Goal: Information Seeking & Learning: Learn about a topic

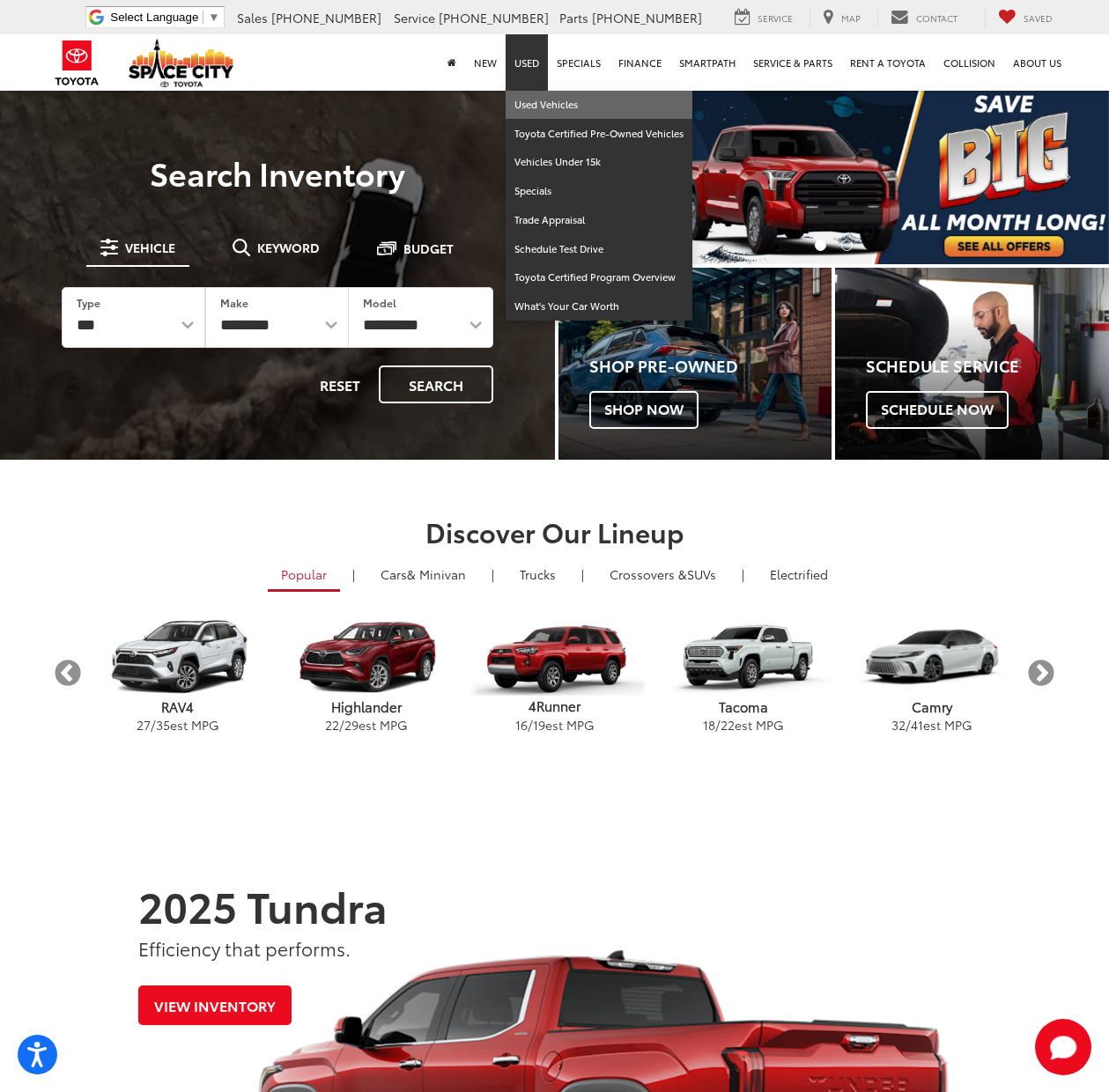
click at [543, 99] on link "Used Vehicles" at bounding box center [599, 105] width 187 height 29
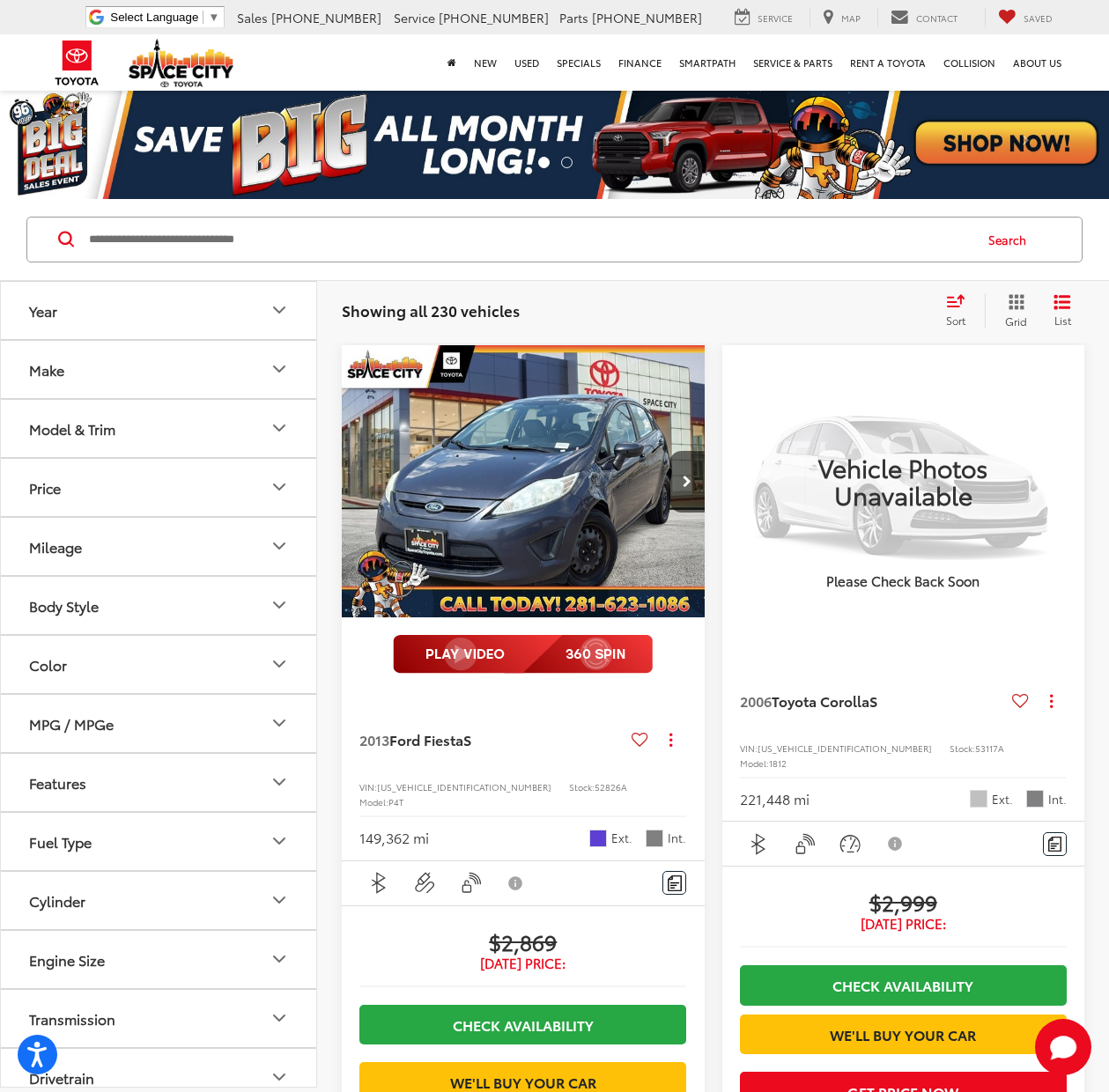
click at [278, 428] on icon "Model & Trim" at bounding box center [279, 427] width 11 height 5
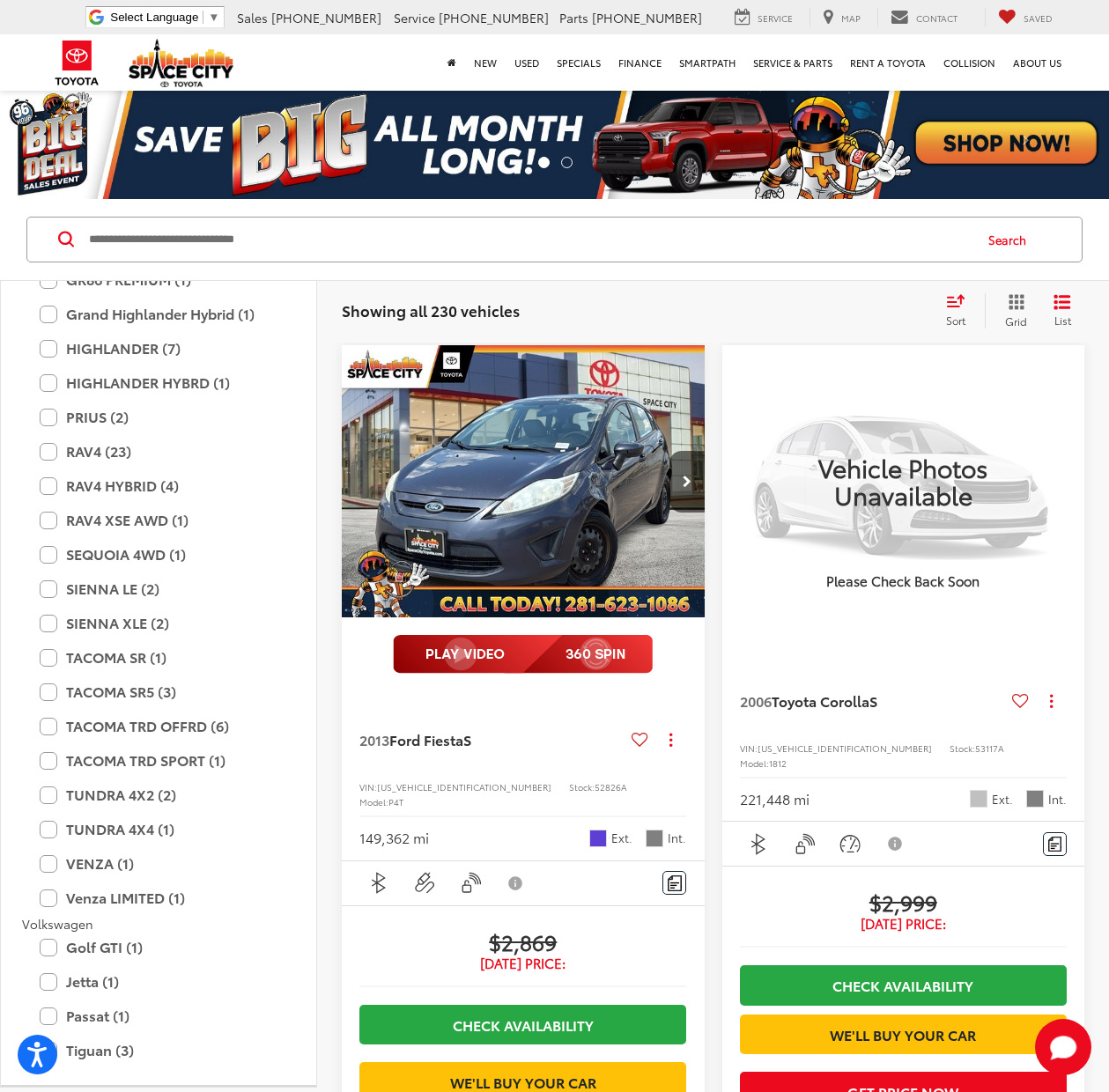
scroll to position [3204, 0]
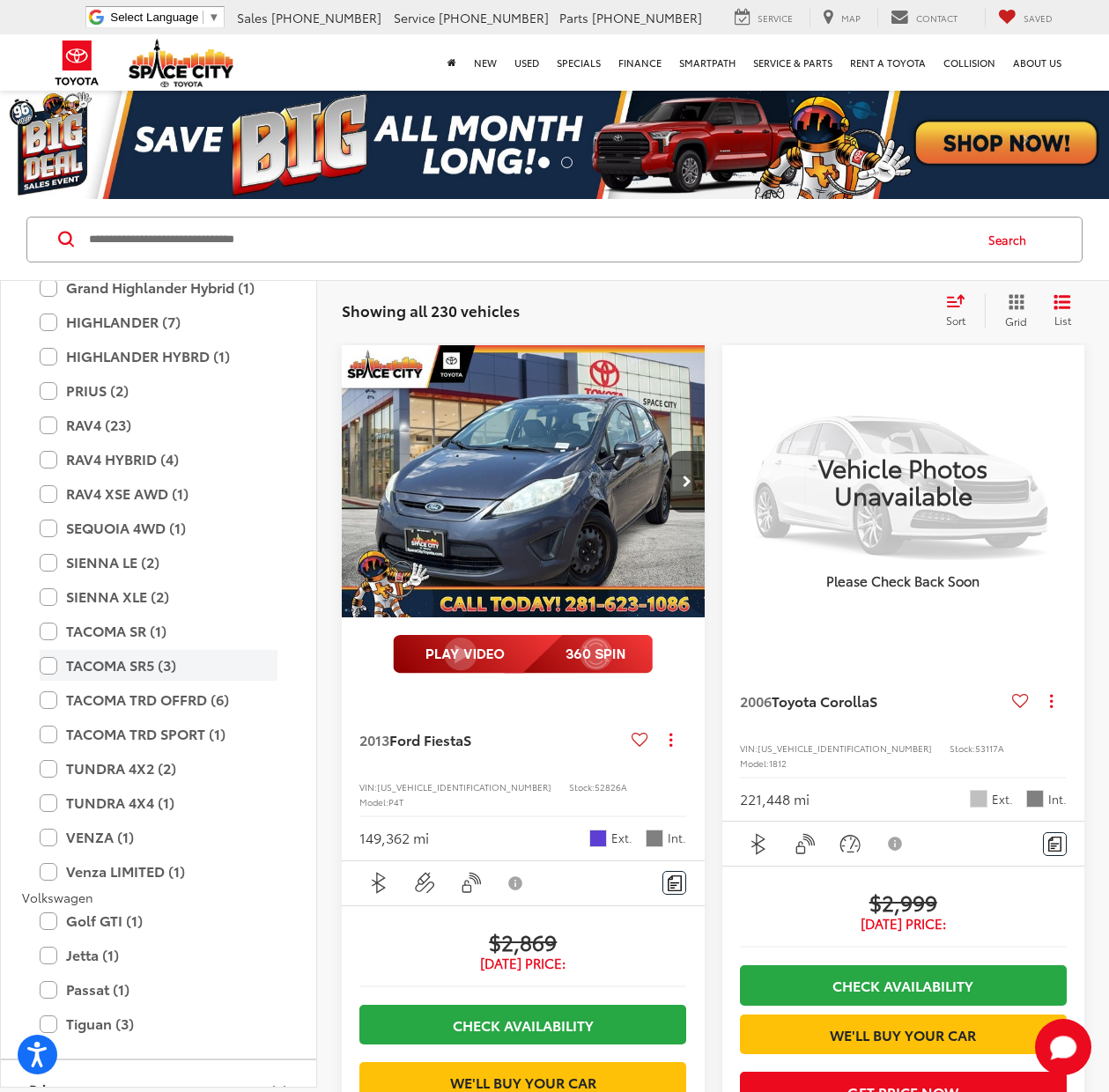
click at [48, 663] on label "TACOMA SR5 (3)" at bounding box center [158, 665] width 238 height 31
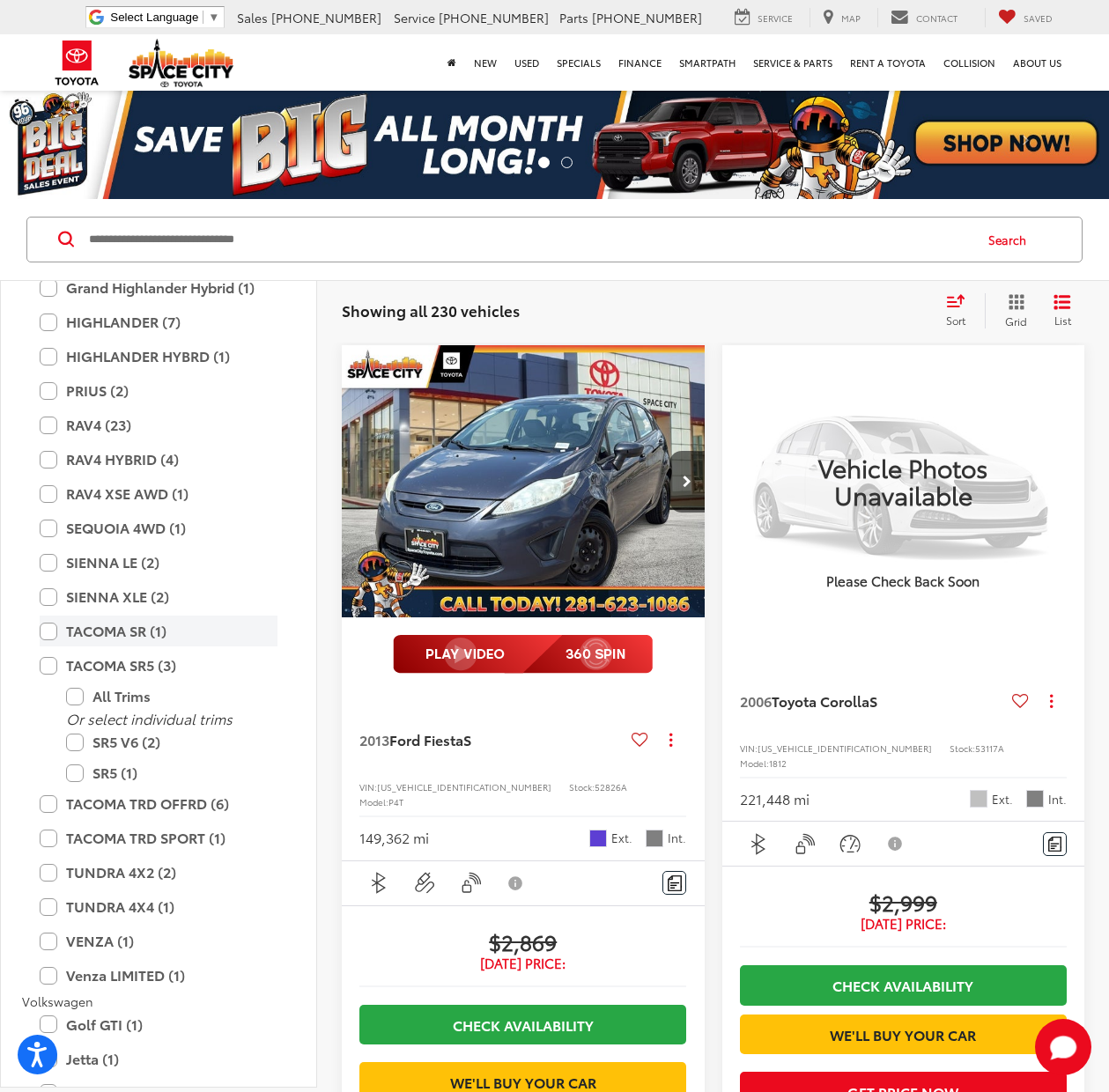
click at [46, 634] on label "TACOMA SR (1)" at bounding box center [158, 631] width 238 height 31
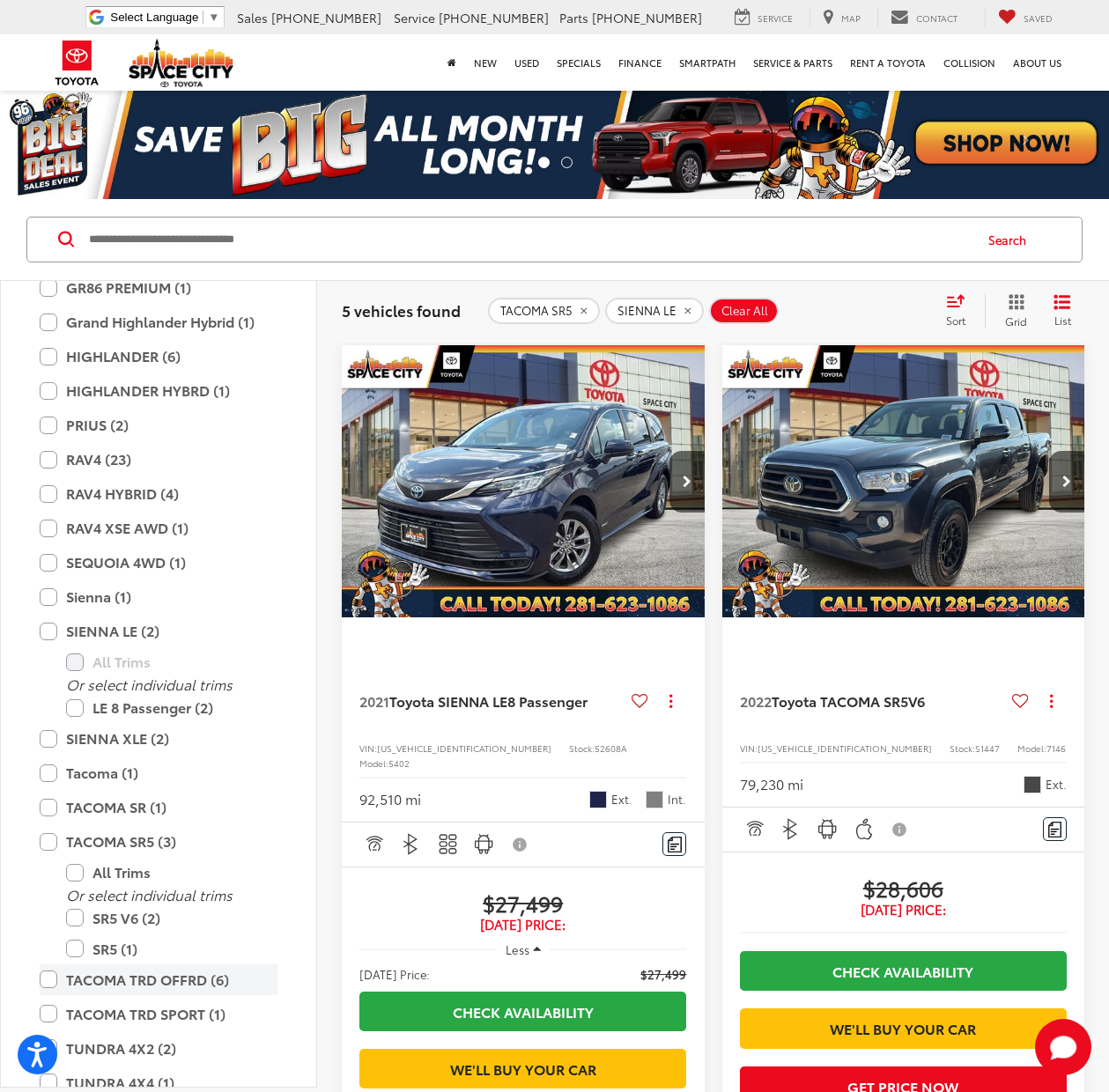
click at [50, 972] on label "TACOMA TRD OFFRD (6)" at bounding box center [158, 980] width 238 height 31
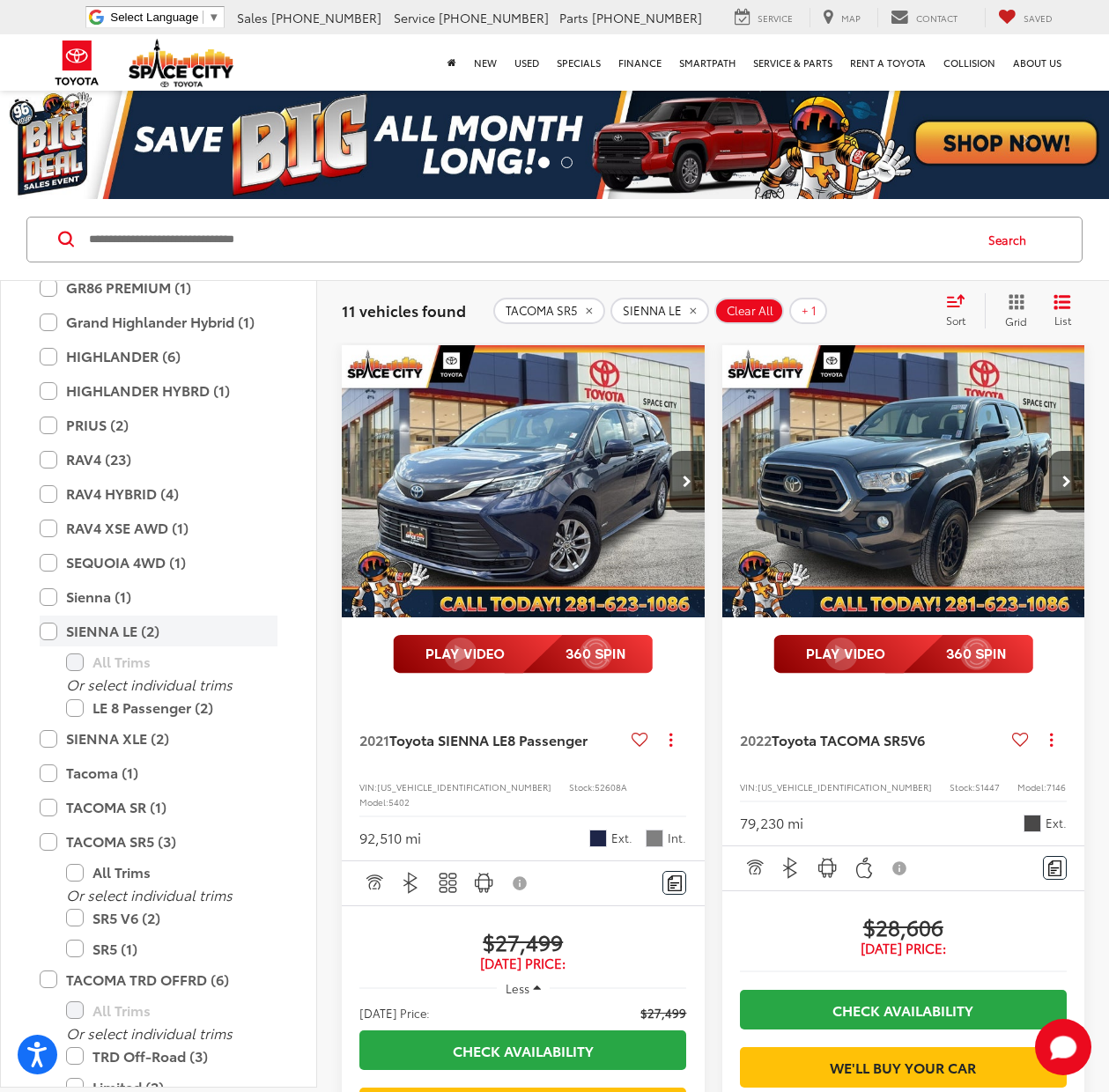
click at [48, 632] on label "SIENNA LE (2)" at bounding box center [158, 631] width 238 height 31
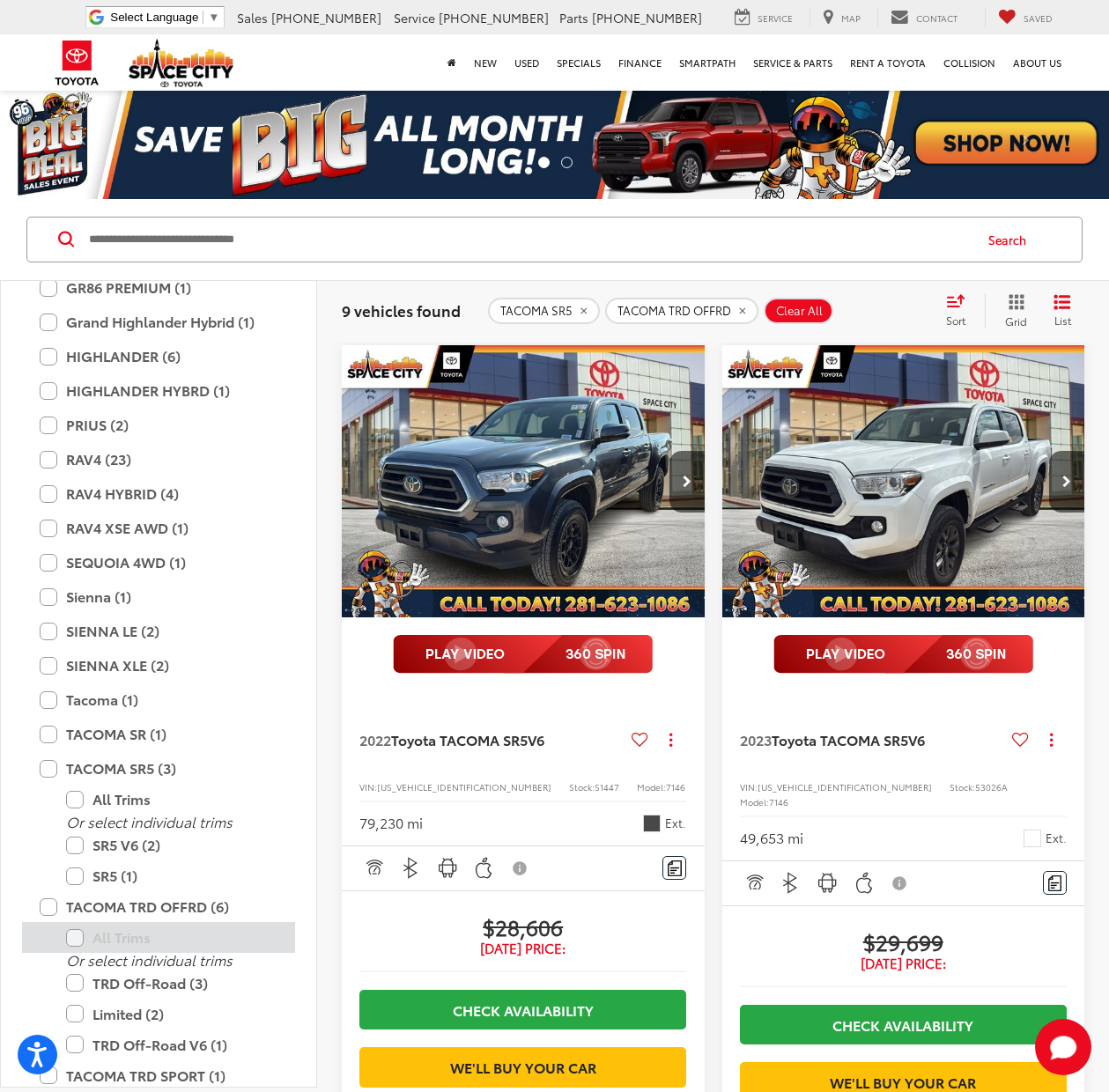
scroll to position [3413, 0]
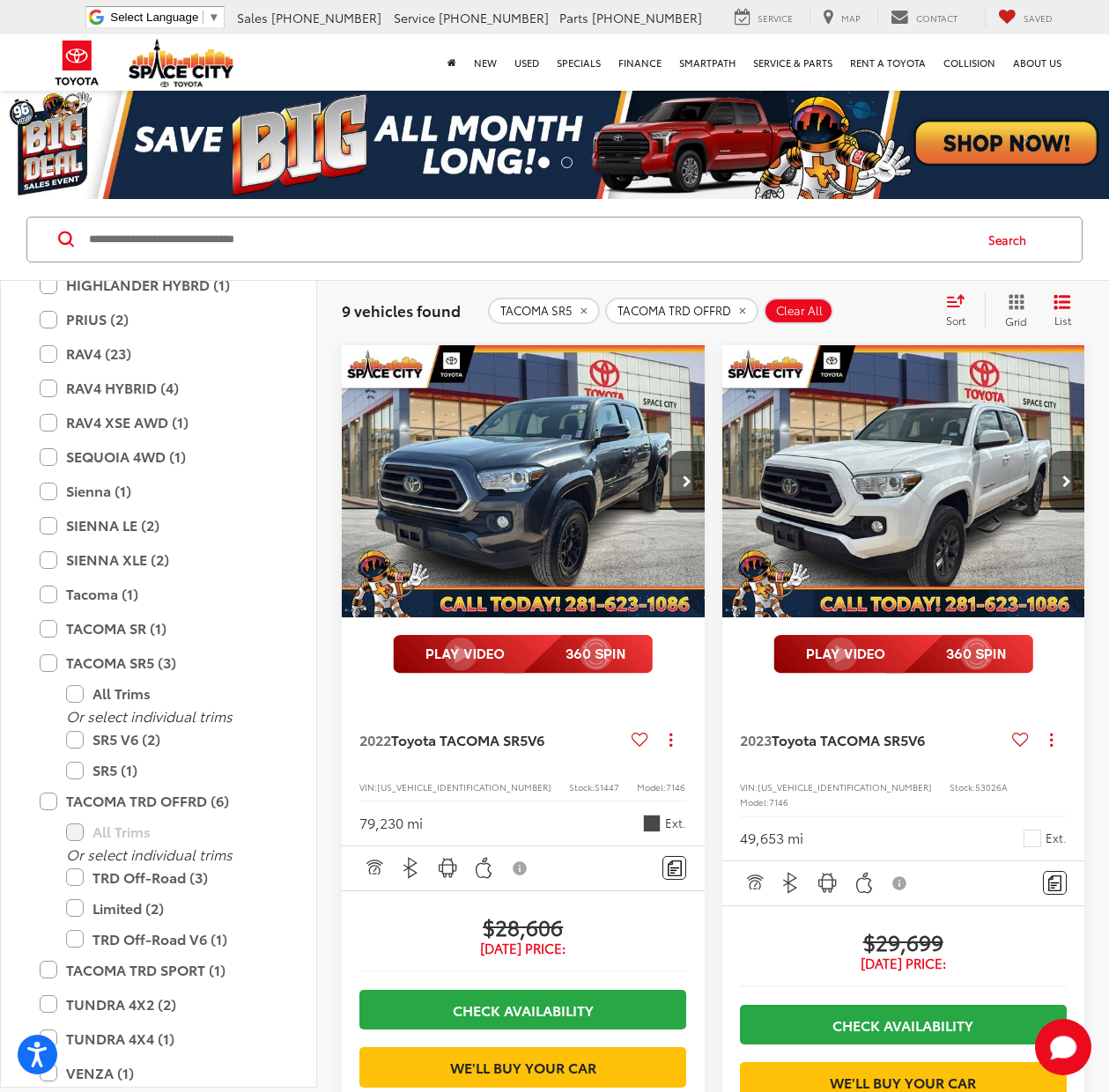
click at [891, 467] on img "2023 Toyota TACOMA SR5 SR5 V6 0" at bounding box center [905, 482] width 365 height 274
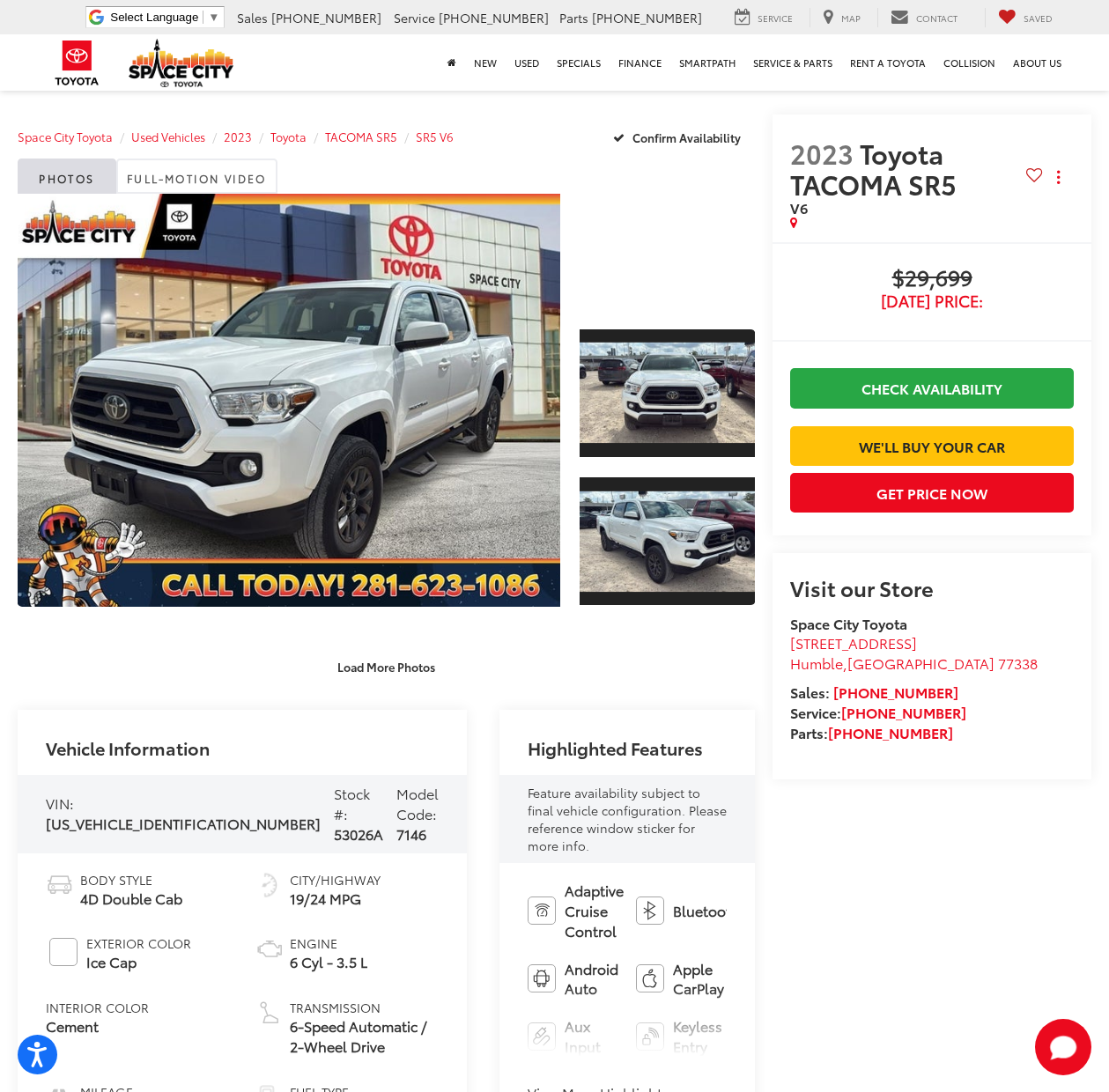
click at [528, 1083] on button "View More Highlights..." at bounding box center [606, 1093] width 156 height 20
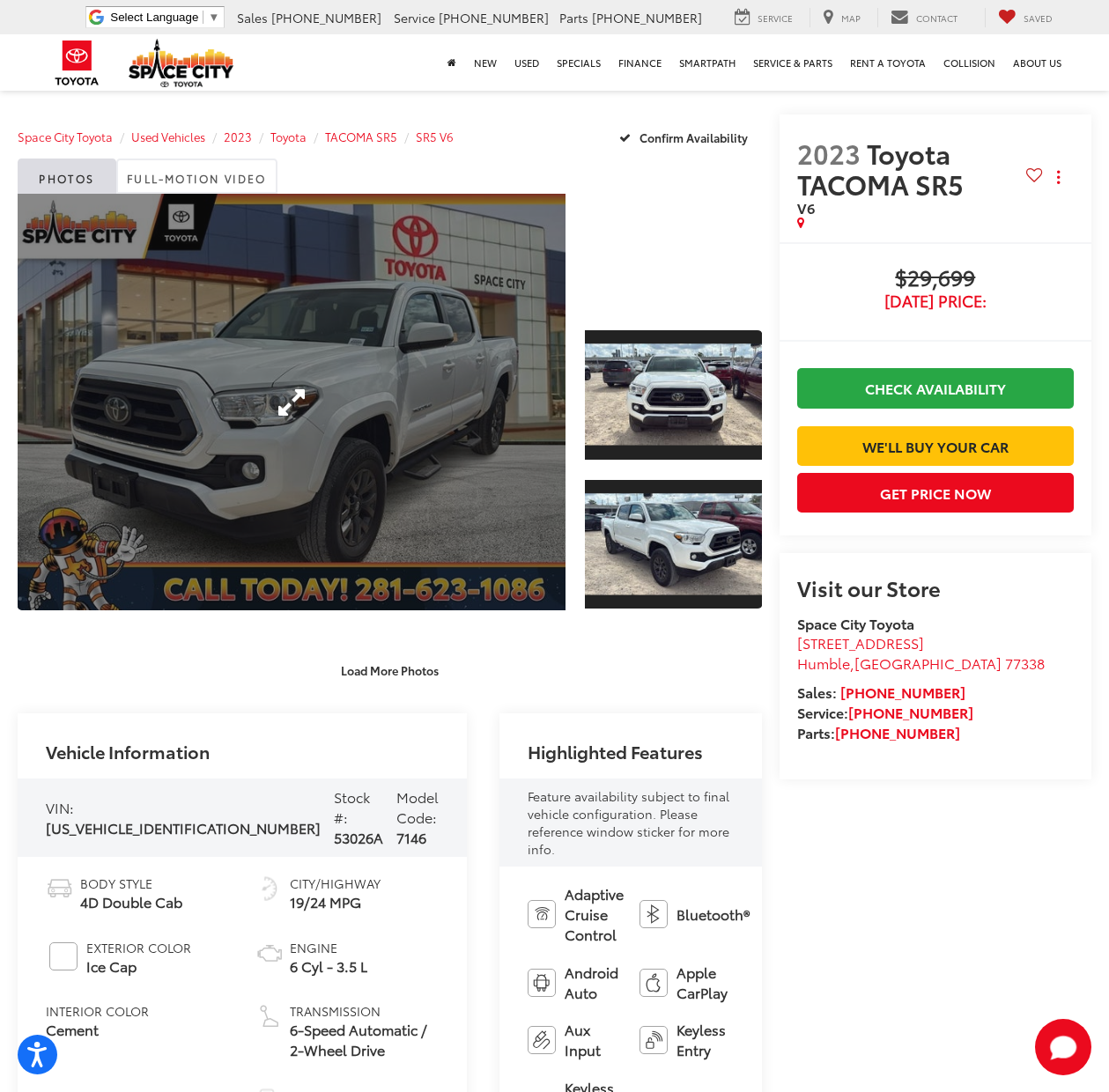
click at [269, 384] on link "Expand Photo 0" at bounding box center [292, 401] width 548 height 417
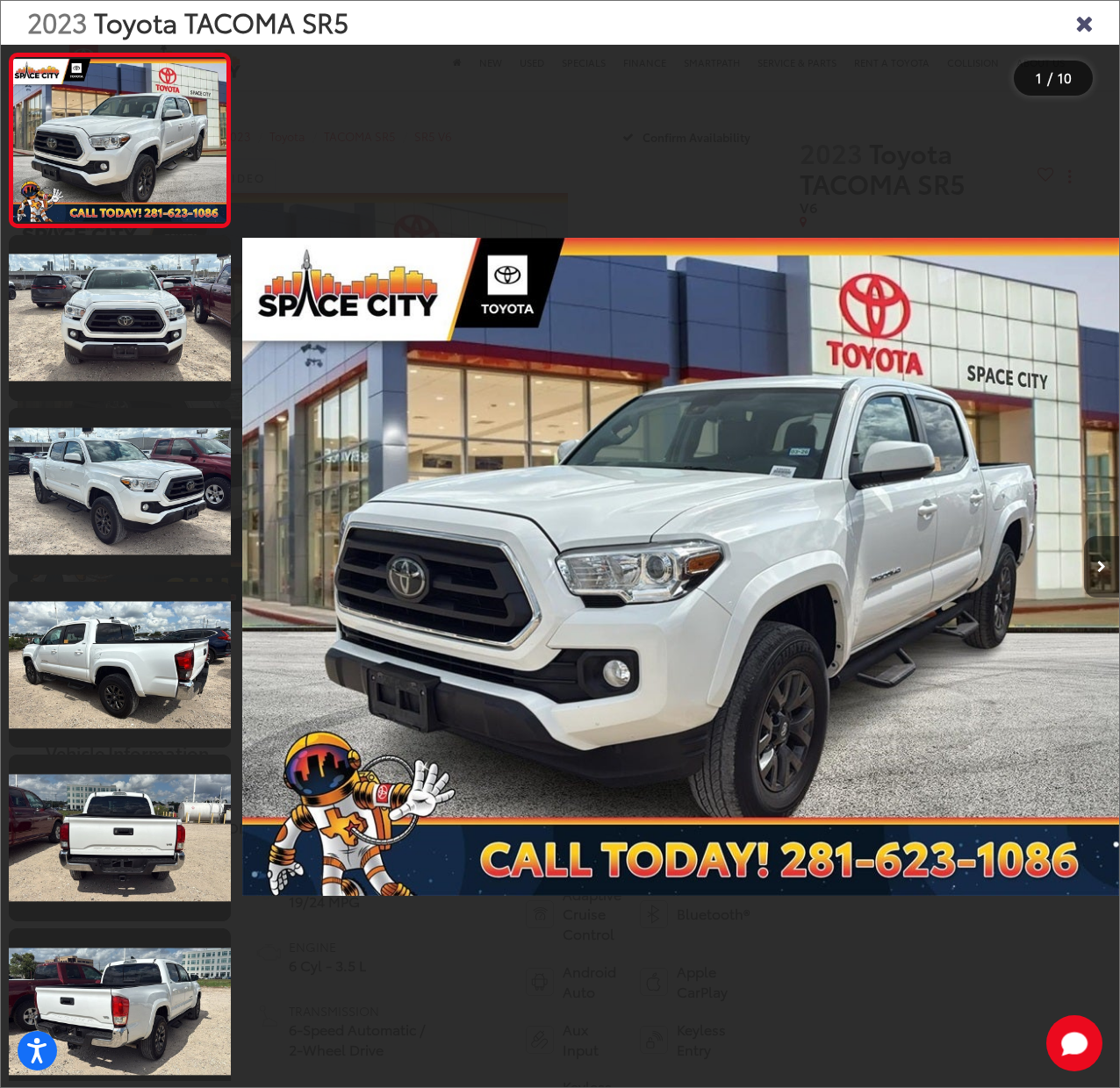
click at [1098, 565] on icon "Next image" at bounding box center [1101, 566] width 9 height 13
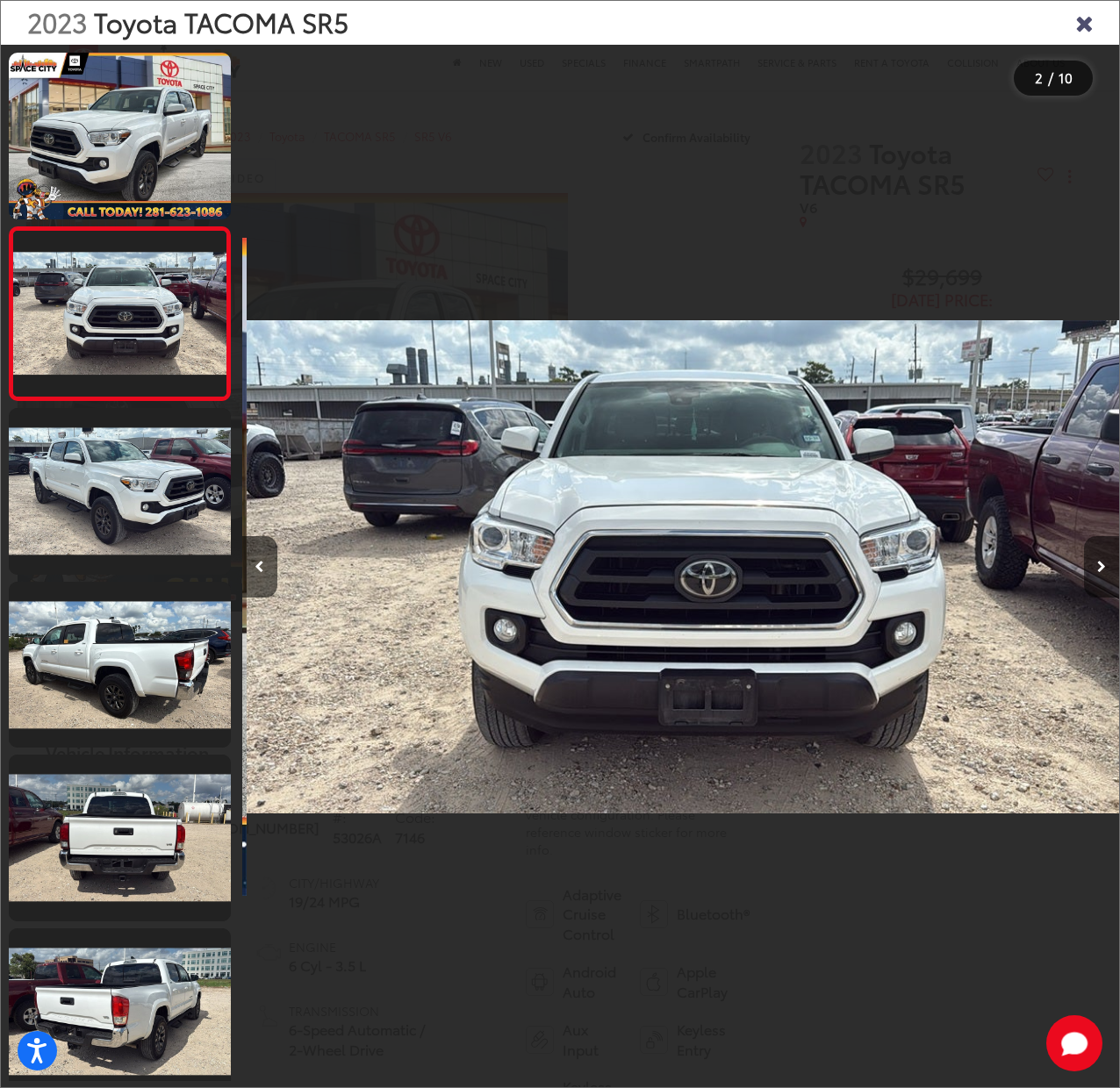
scroll to position [0, 877]
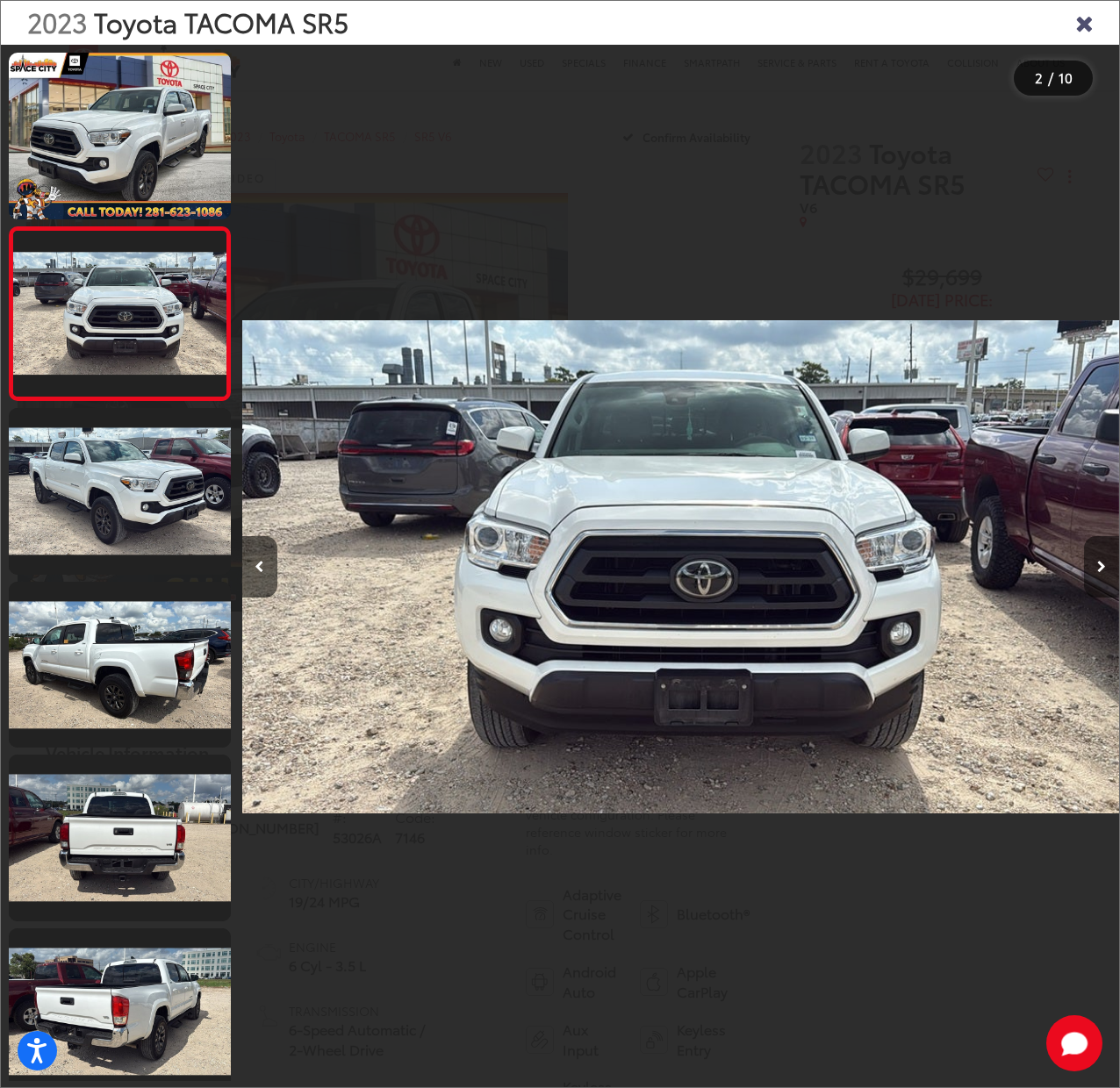
click at [1098, 565] on icon "Next image" at bounding box center [1101, 566] width 9 height 13
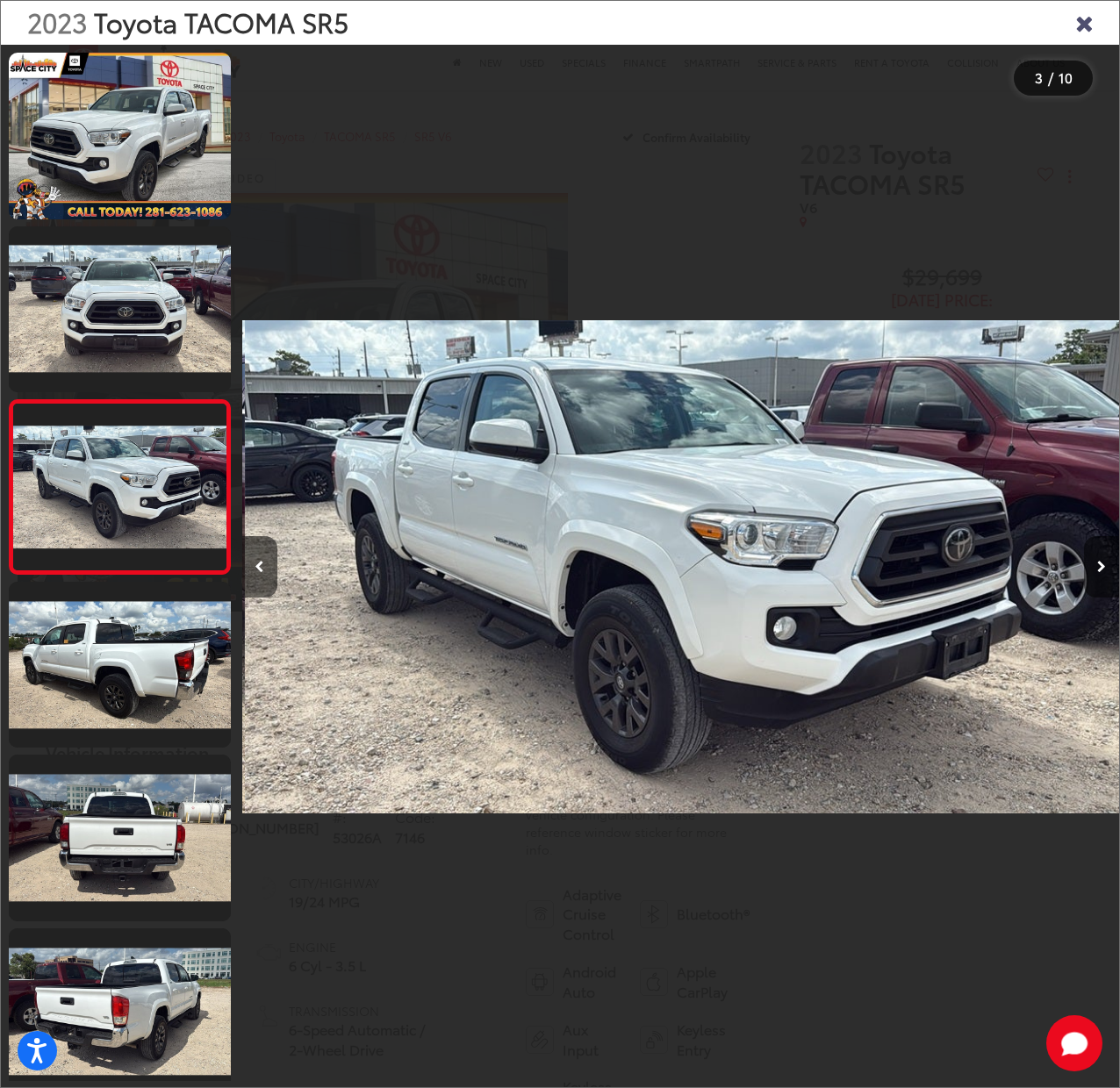
scroll to position [0, 1753]
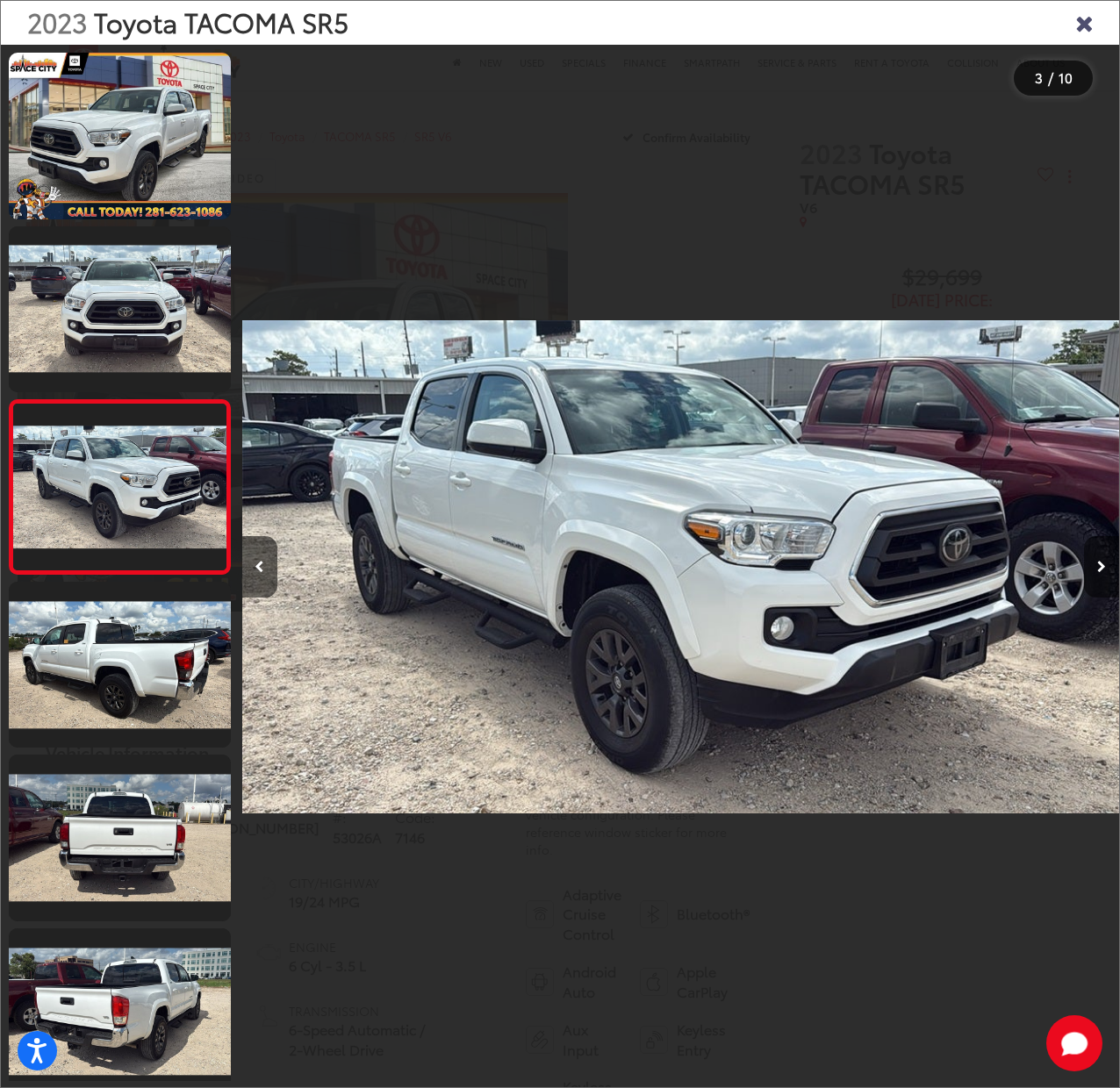
click at [1098, 565] on icon "Next image" at bounding box center [1101, 566] width 9 height 13
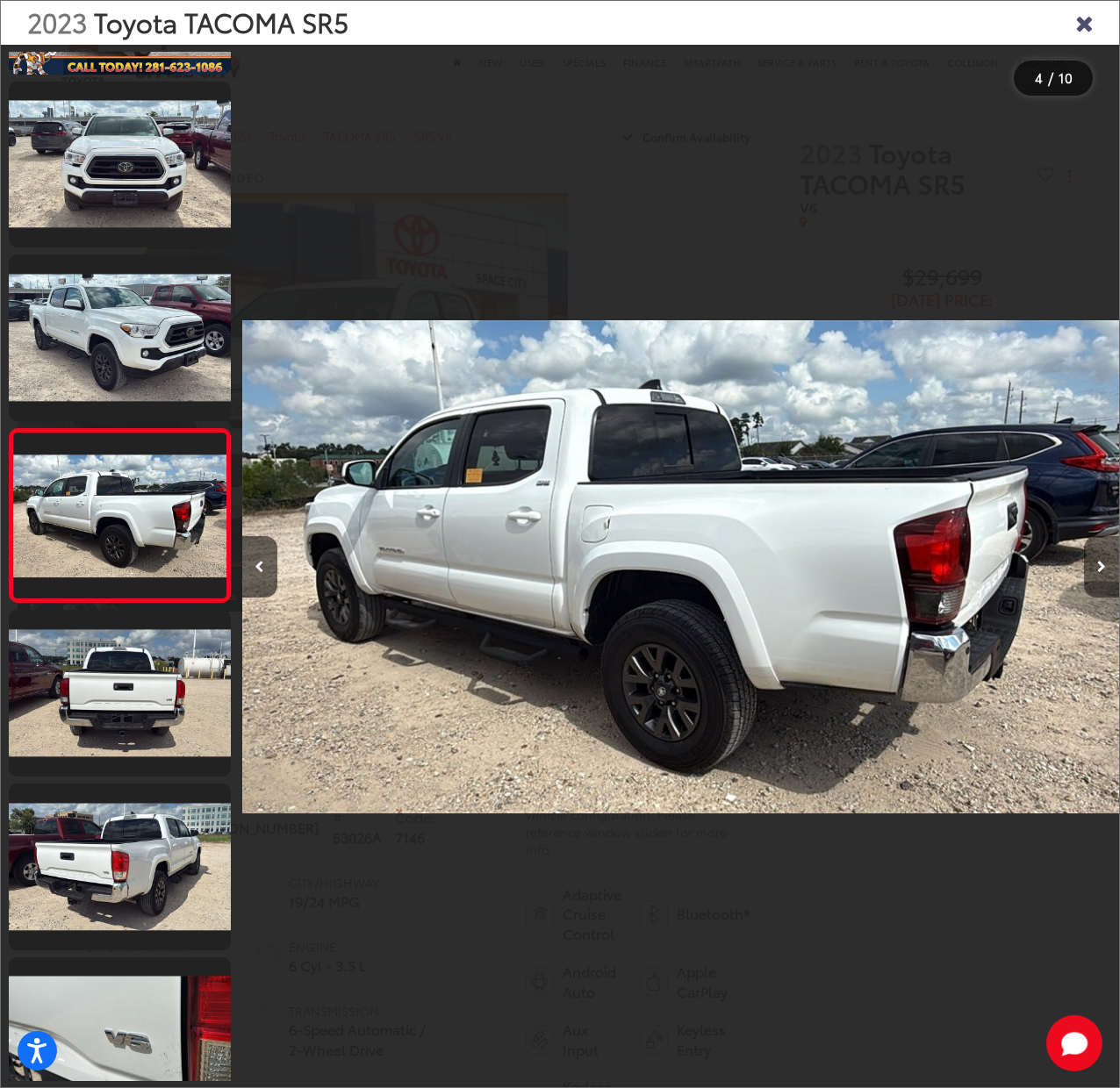
scroll to position [0, 2631]
click at [1098, 565] on icon "Next image" at bounding box center [1101, 566] width 9 height 13
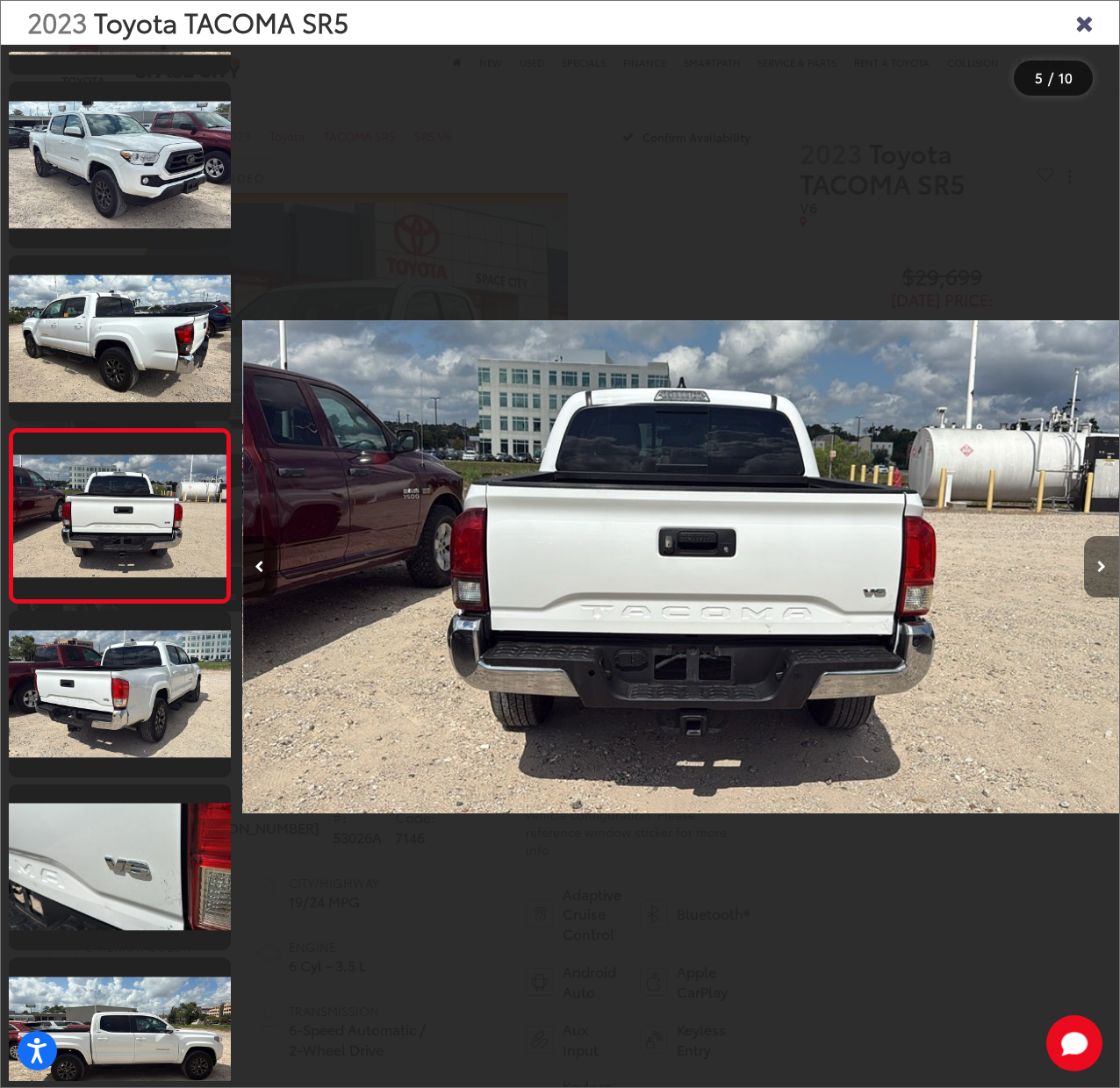
scroll to position [0, 3508]
click at [1098, 565] on icon "Next image" at bounding box center [1101, 566] width 9 height 13
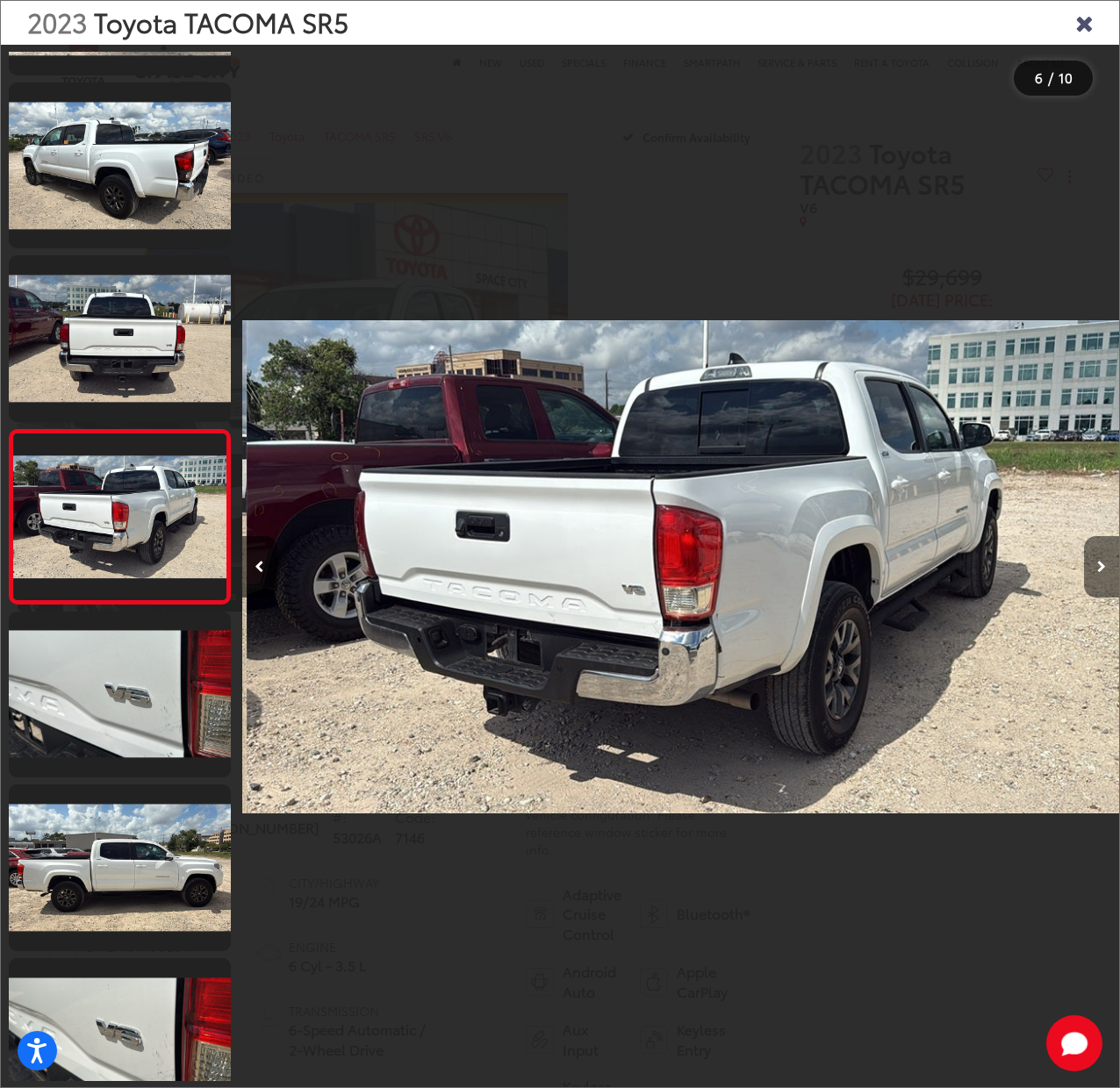
scroll to position [0, 0]
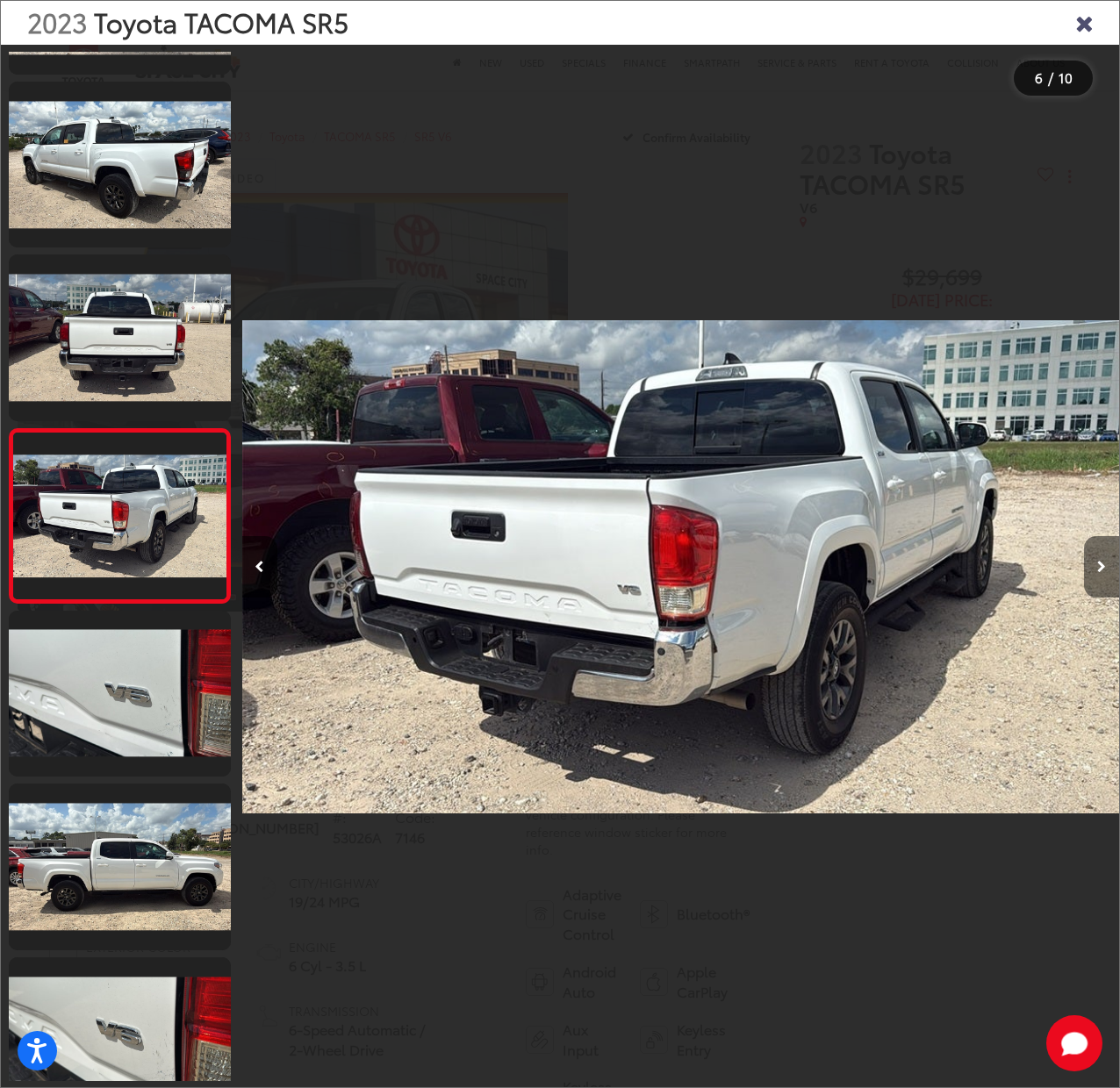
click at [1098, 565] on icon "Next image" at bounding box center [1101, 566] width 9 height 13
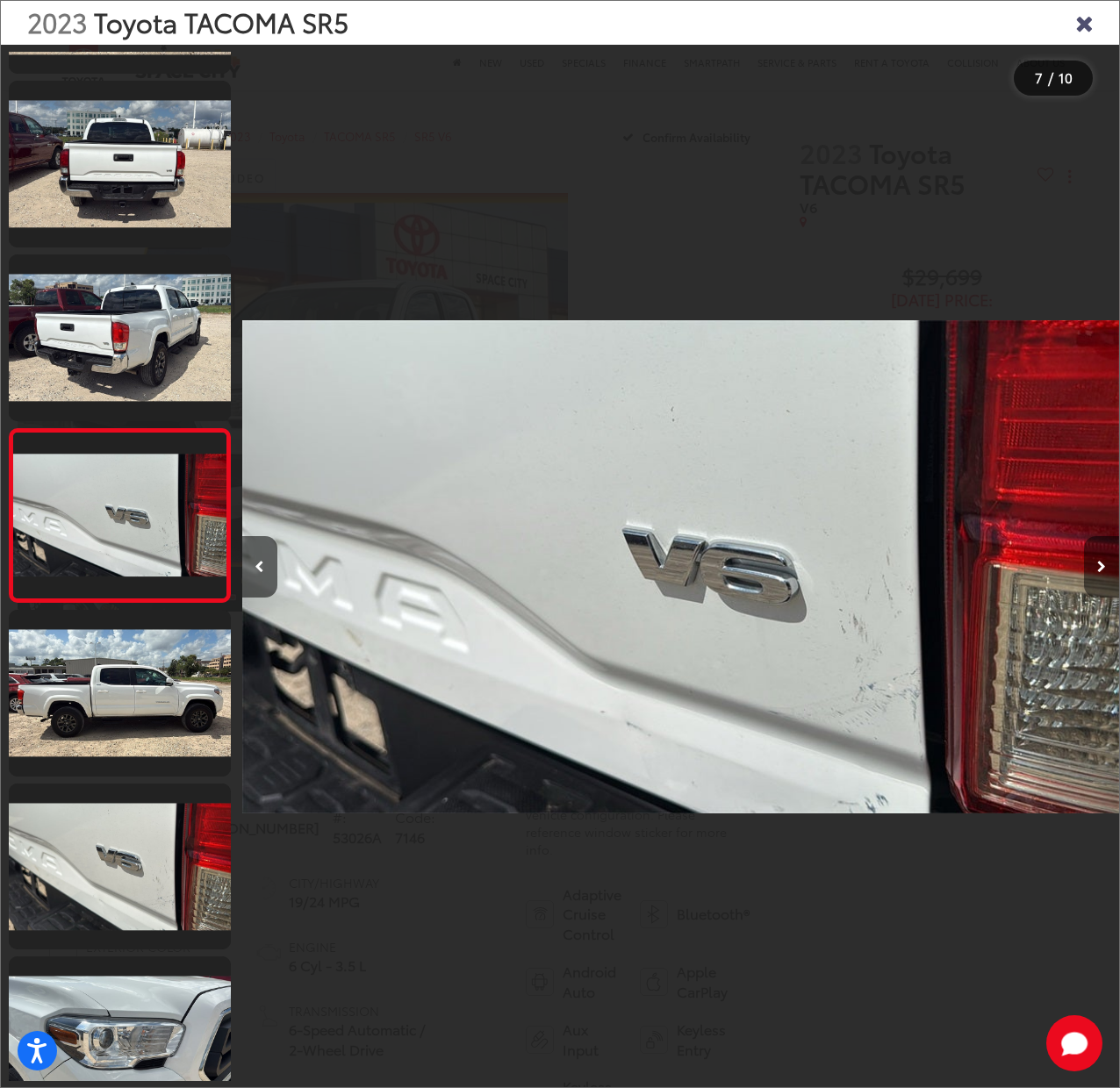
click at [1098, 565] on icon "Next image" at bounding box center [1101, 566] width 9 height 13
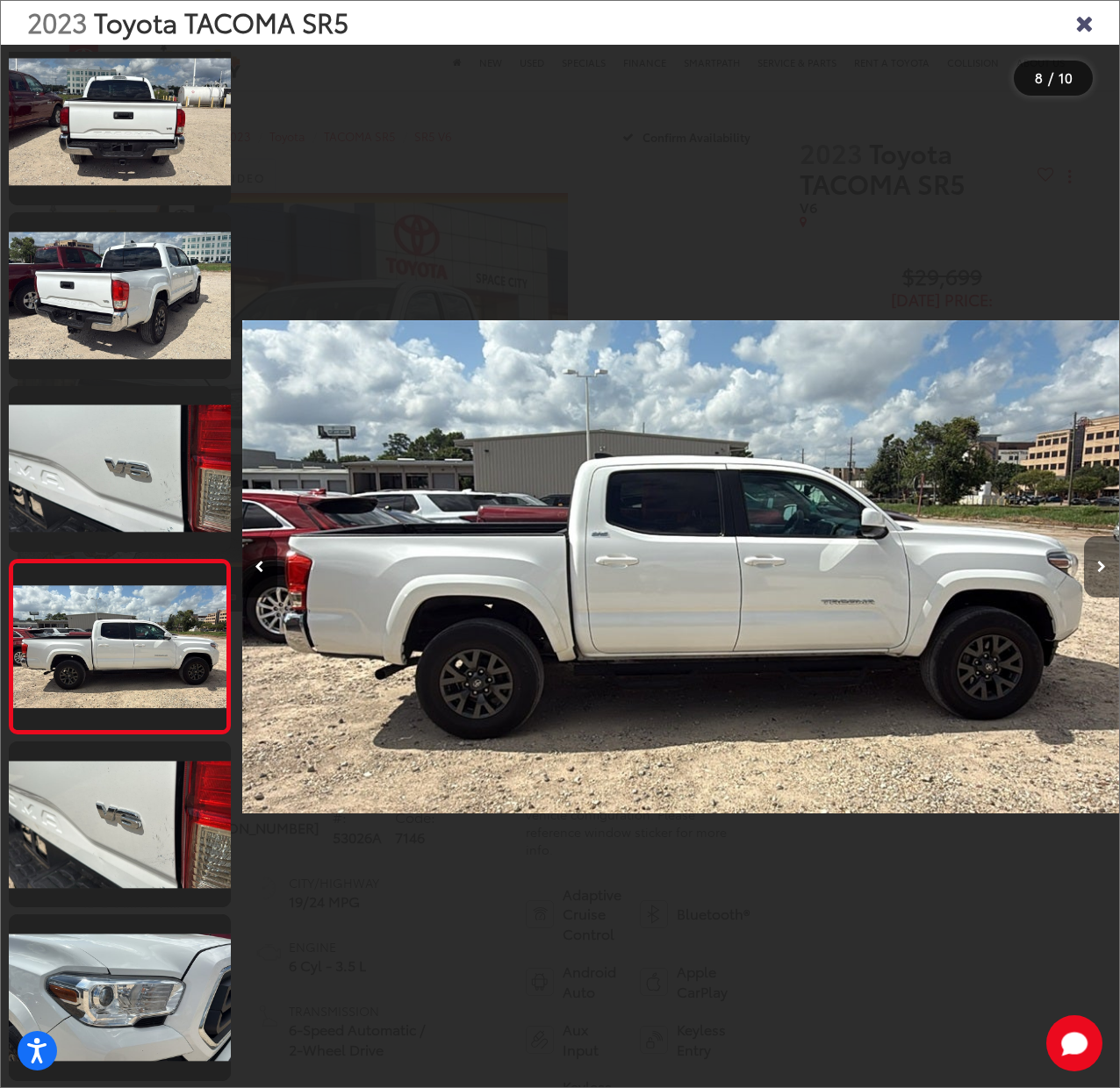
click at [1098, 565] on icon "Next image" at bounding box center [1101, 566] width 9 height 13
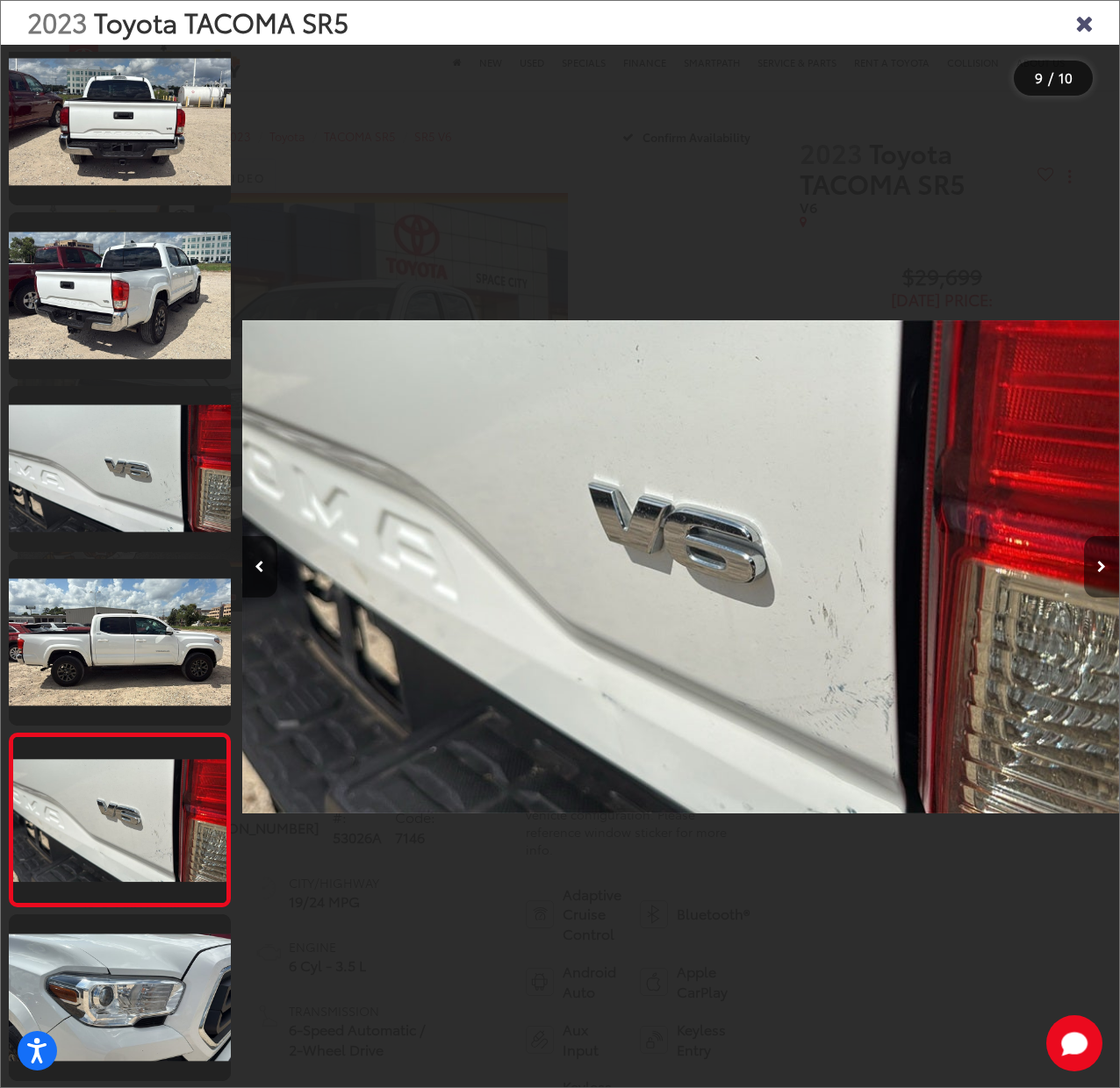
click at [1098, 565] on icon "Next image" at bounding box center [1101, 566] width 9 height 13
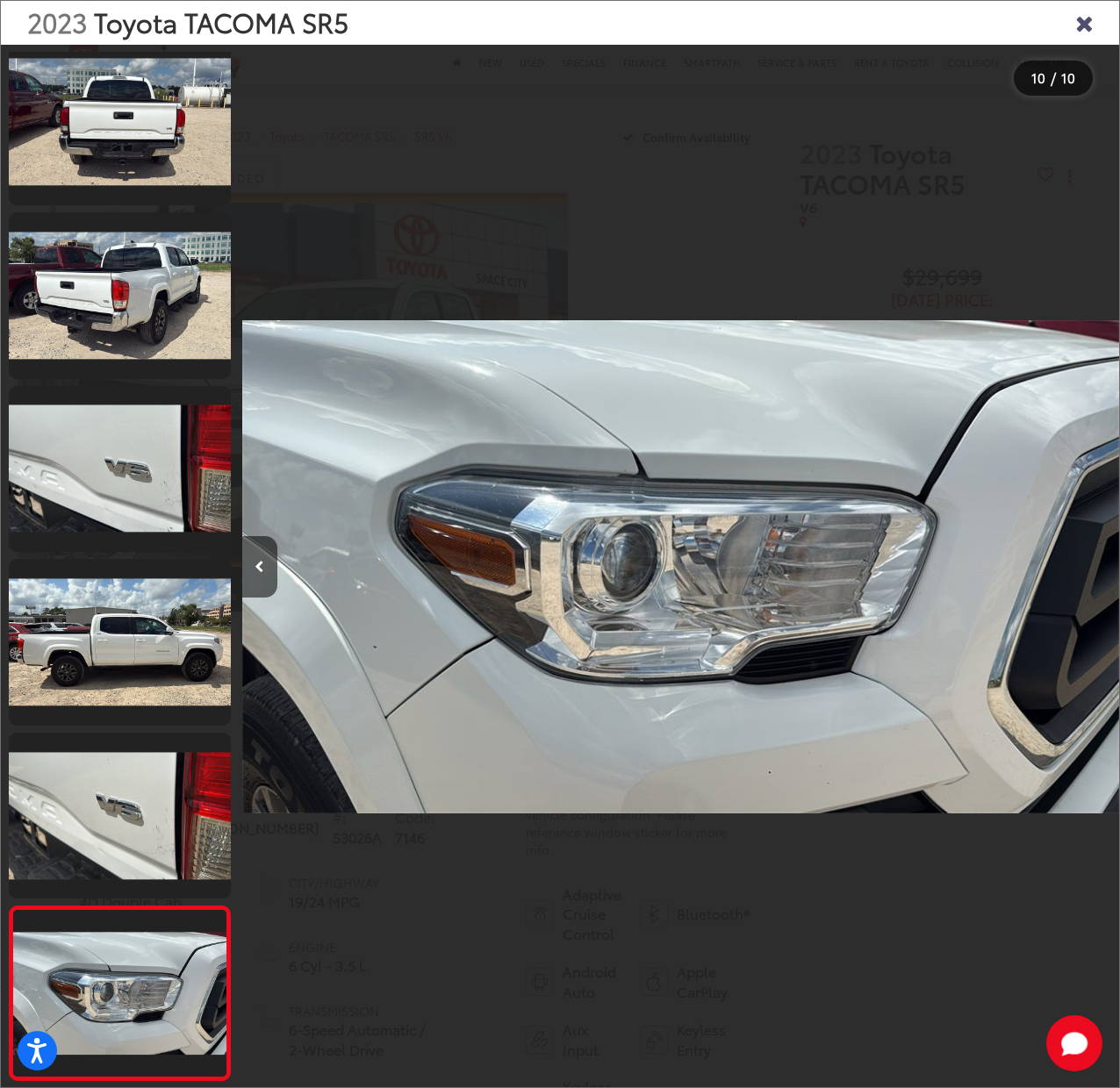
click at [1098, 565] on div at bounding box center [1009, 566] width 220 height 1044
click at [1088, 17] on icon "Close gallery" at bounding box center [1084, 22] width 17 height 23
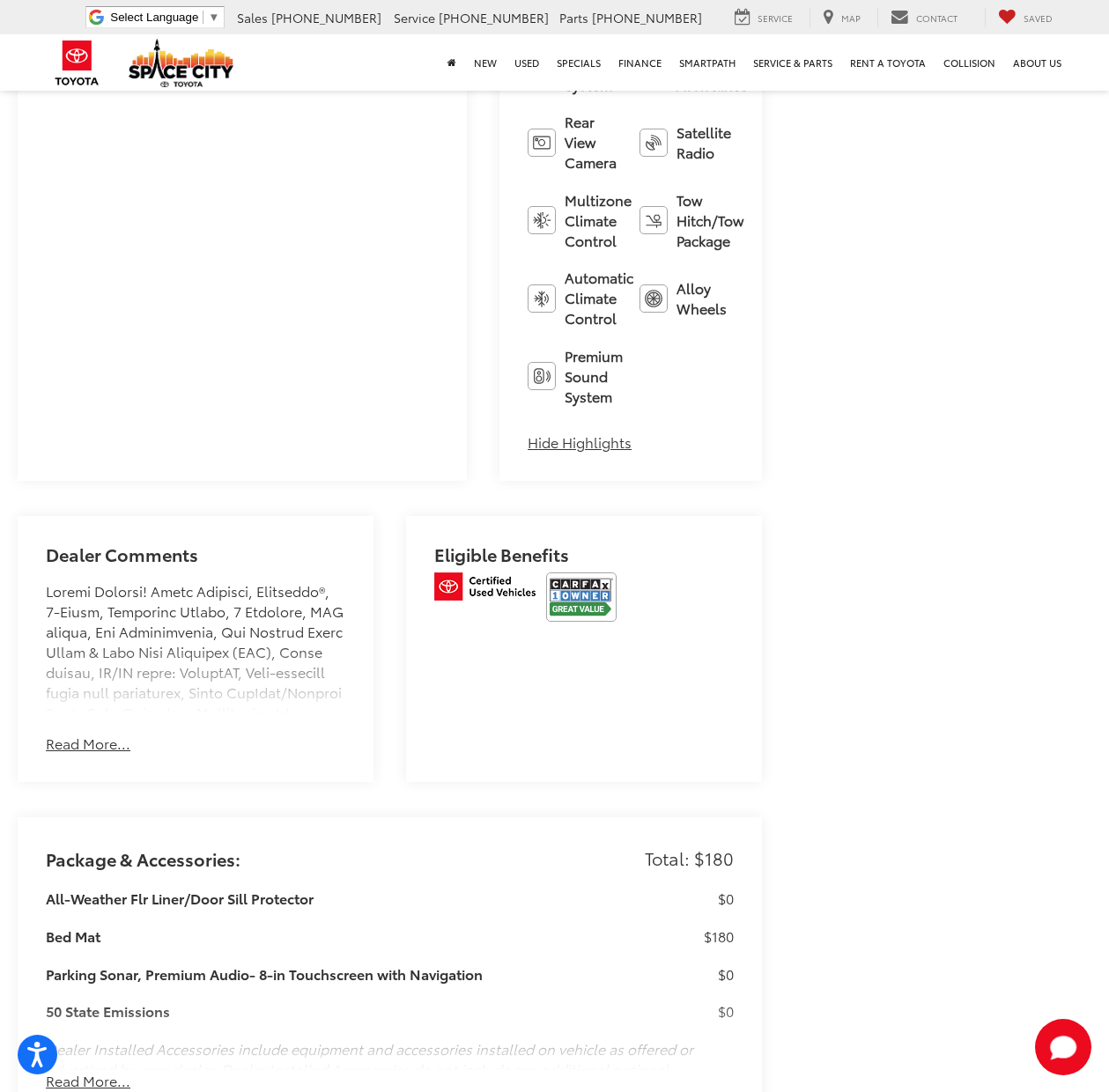
click at [570, 572] on img at bounding box center [581, 597] width 71 height 50
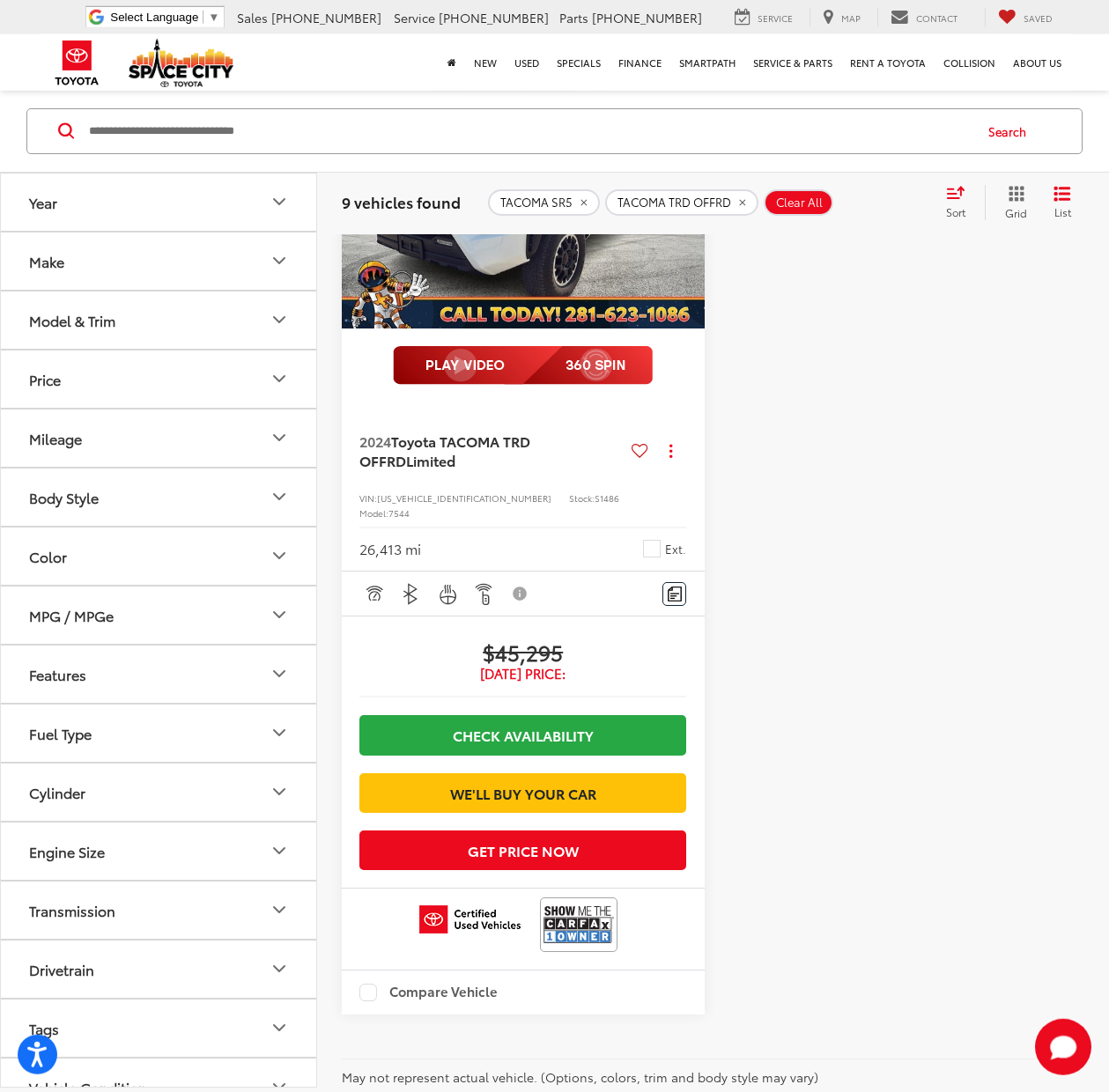
scroll to position [4222, 0]
